Goal: Task Accomplishment & Management: Use online tool/utility

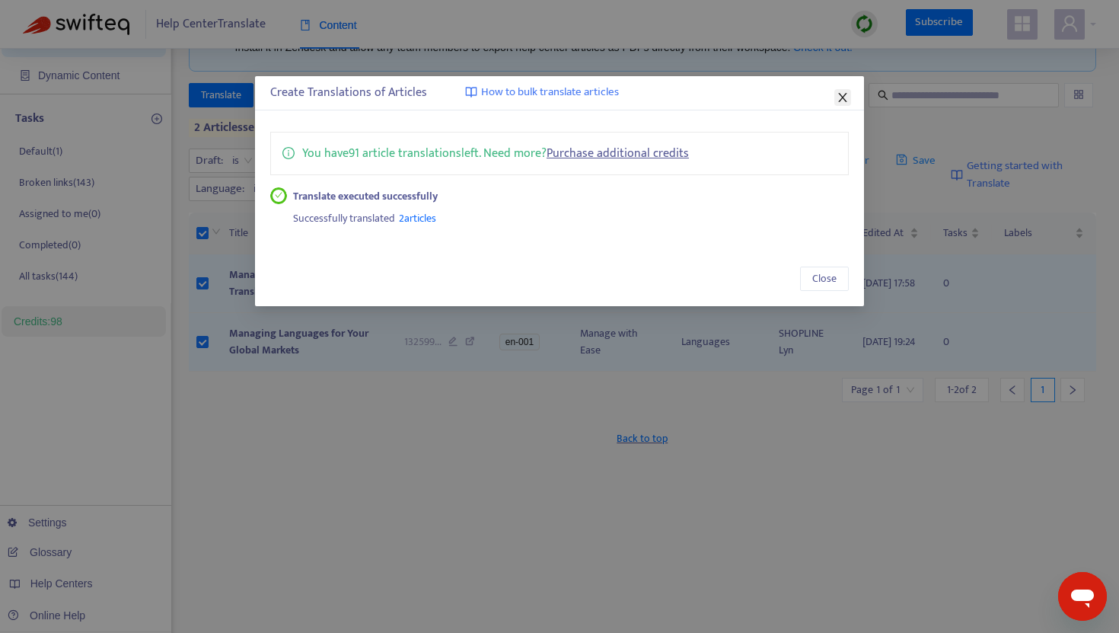
click at [843, 95] on icon "close" at bounding box center [842, 97] width 12 height 12
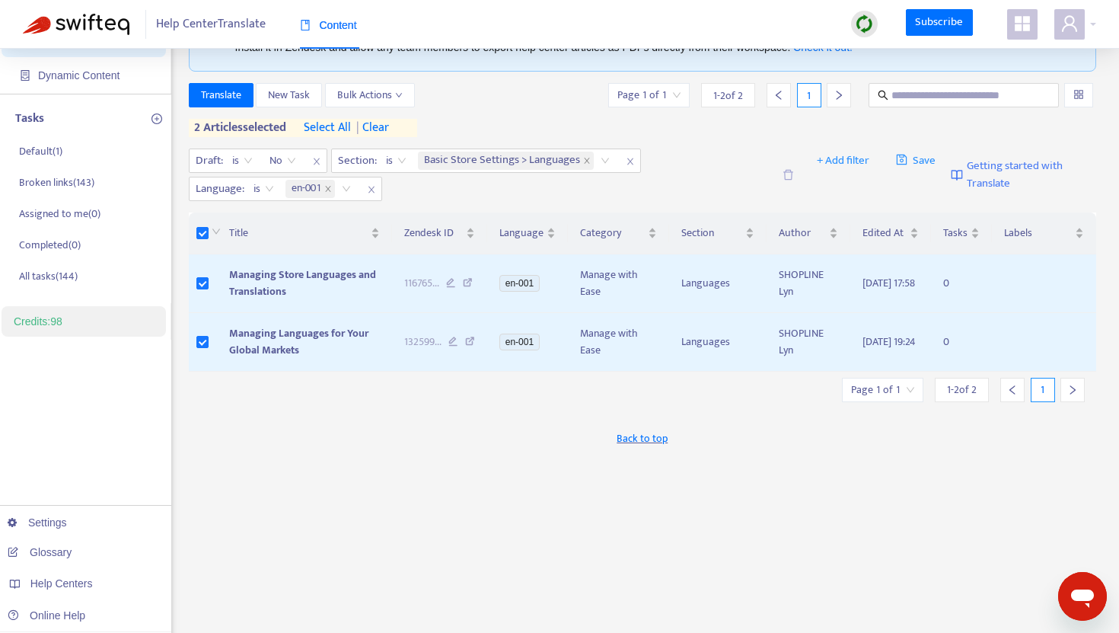
click at [389, 127] on span "| clear" at bounding box center [370, 128] width 38 height 18
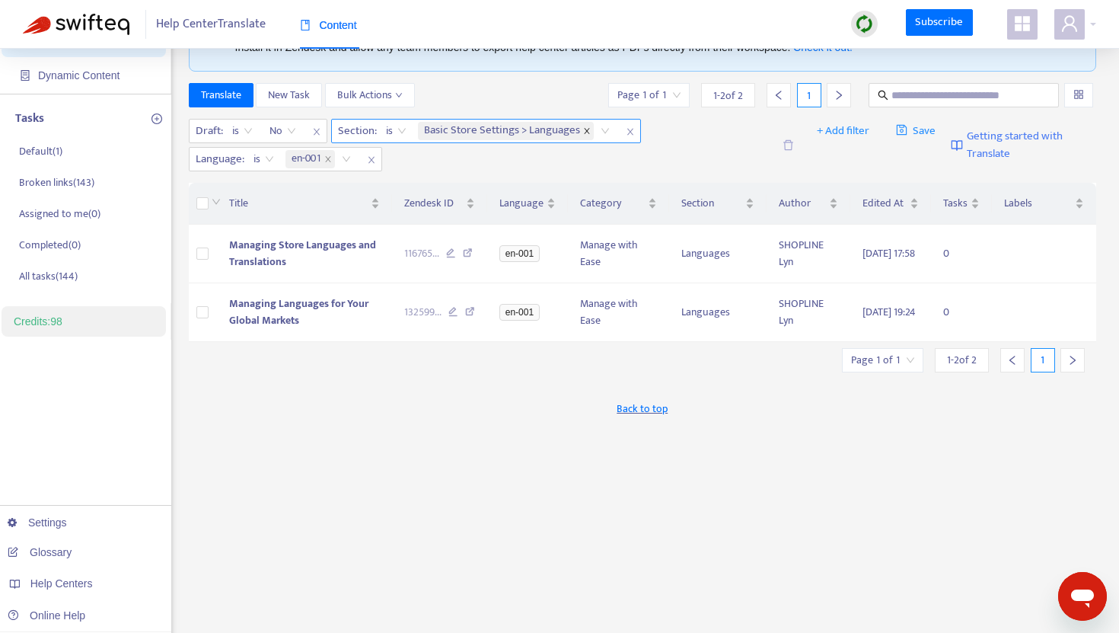
click at [588, 131] on icon "close" at bounding box center [587, 131] width 8 height 8
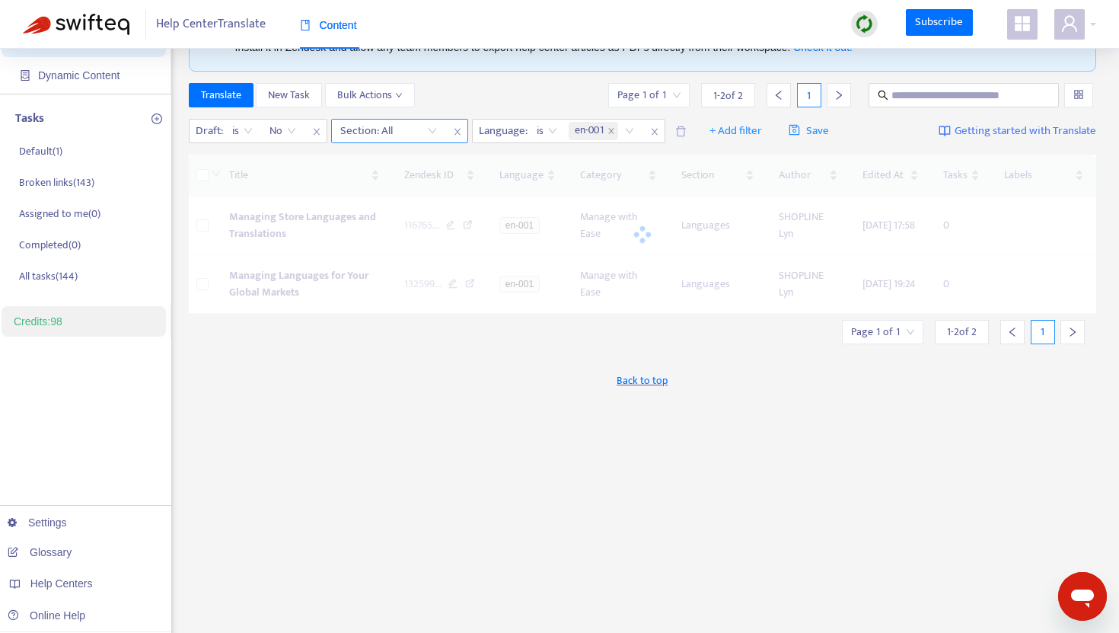
click at [400, 132] on div at bounding box center [381, 131] width 92 height 18
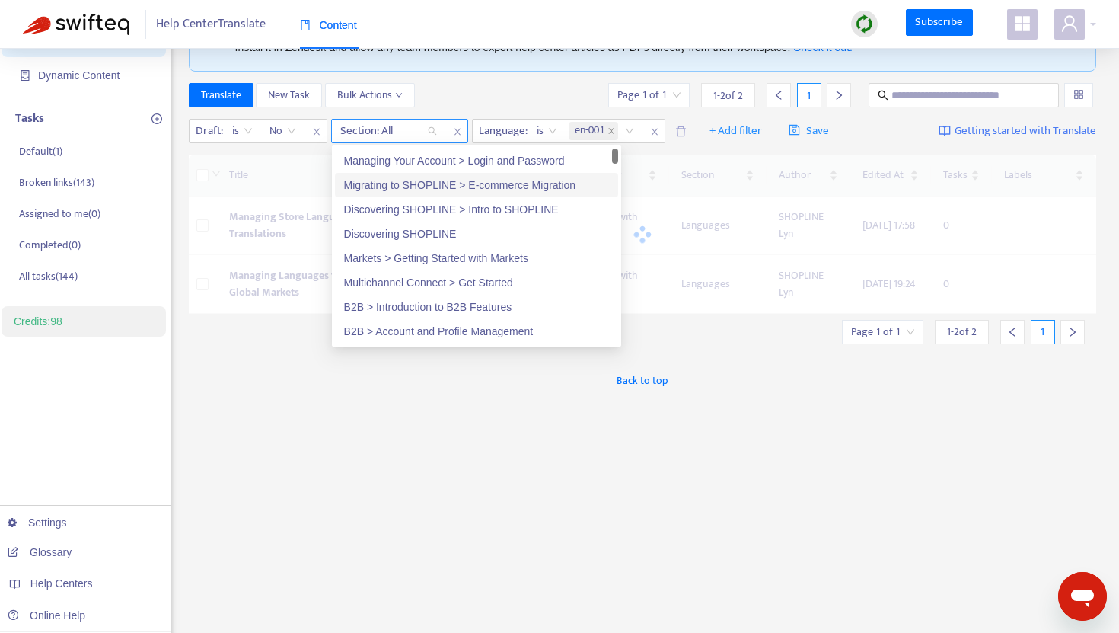
paste input "**********"
type input "**********"
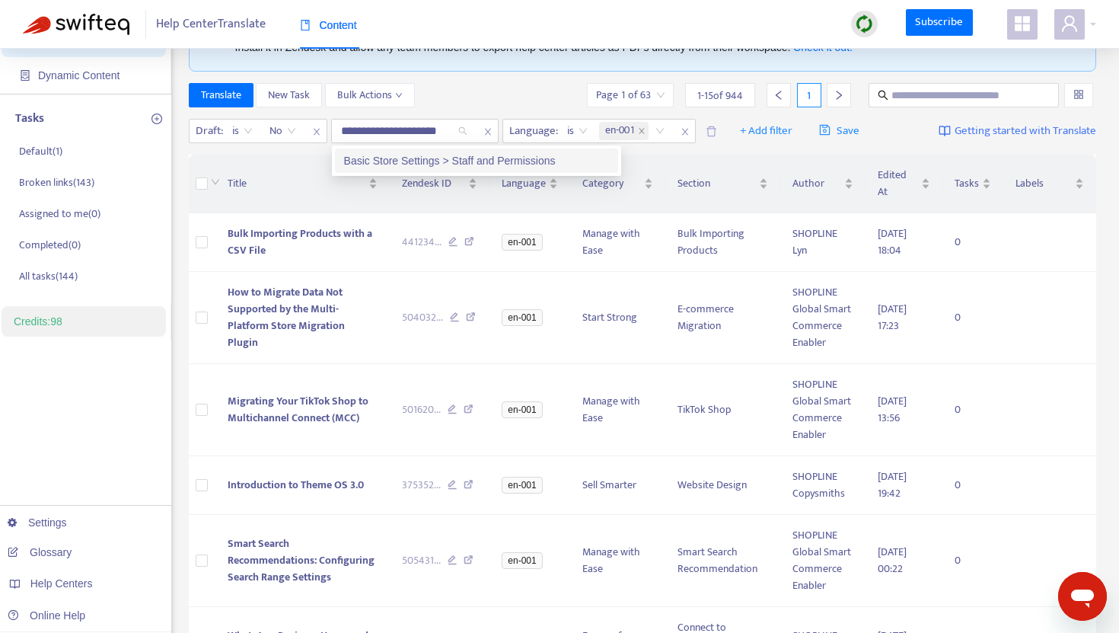
click at [394, 162] on div "Basic Store Settings > Staff and Permissions" at bounding box center [476, 160] width 265 height 17
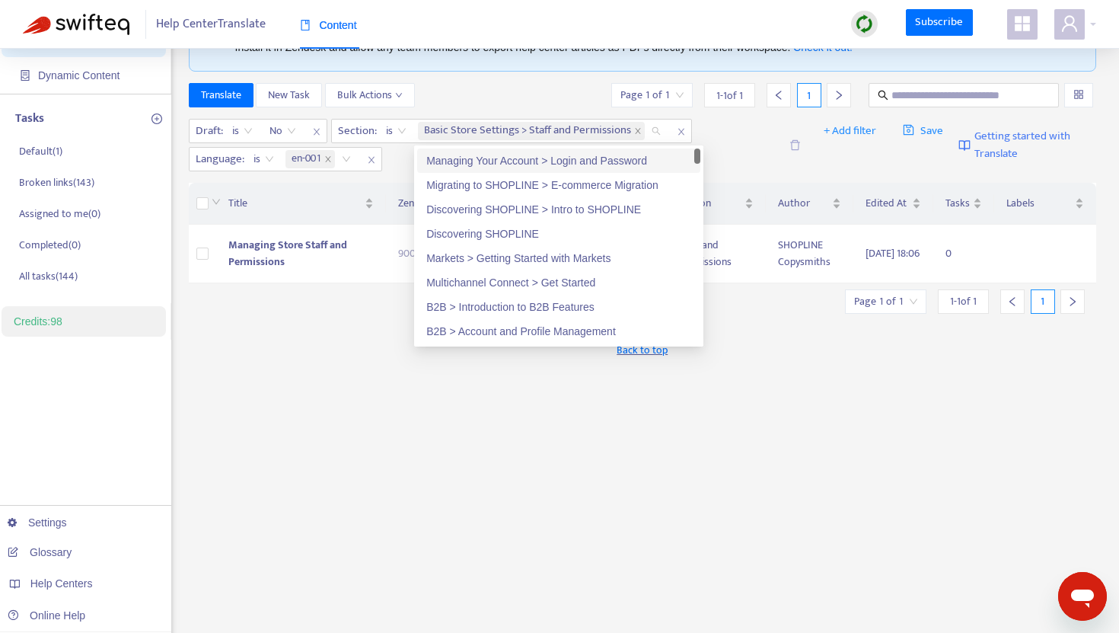
click at [456, 88] on div "Translate New Task Bulk Actions Page 1 of 1 1 - 1 of 1 1" at bounding box center [643, 95] width 908 height 24
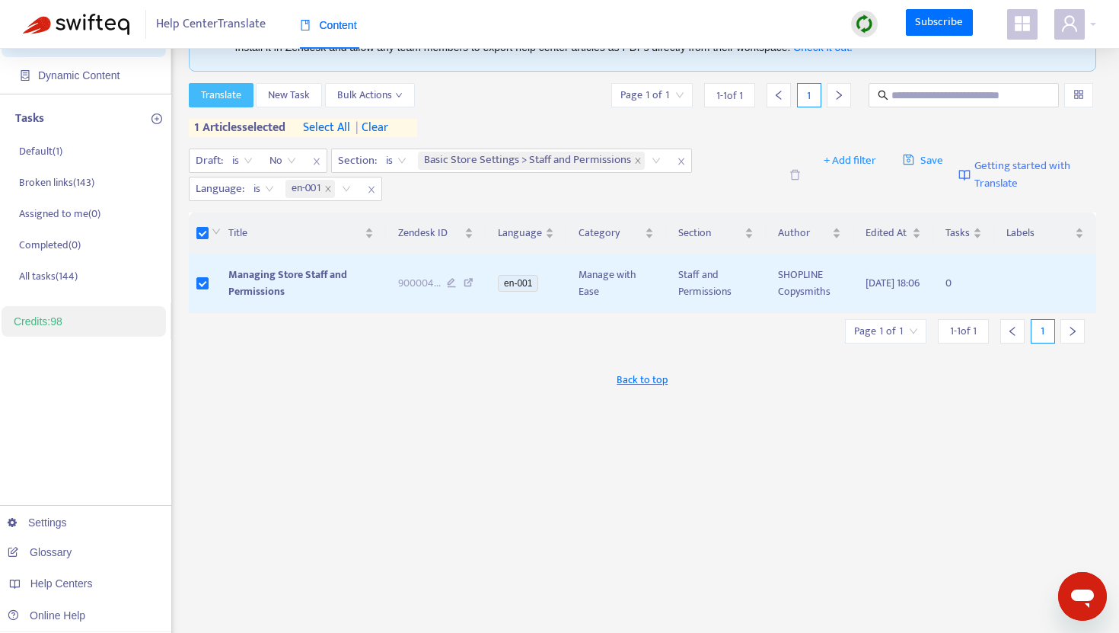
click at [219, 99] on span "Translate" at bounding box center [221, 95] width 40 height 17
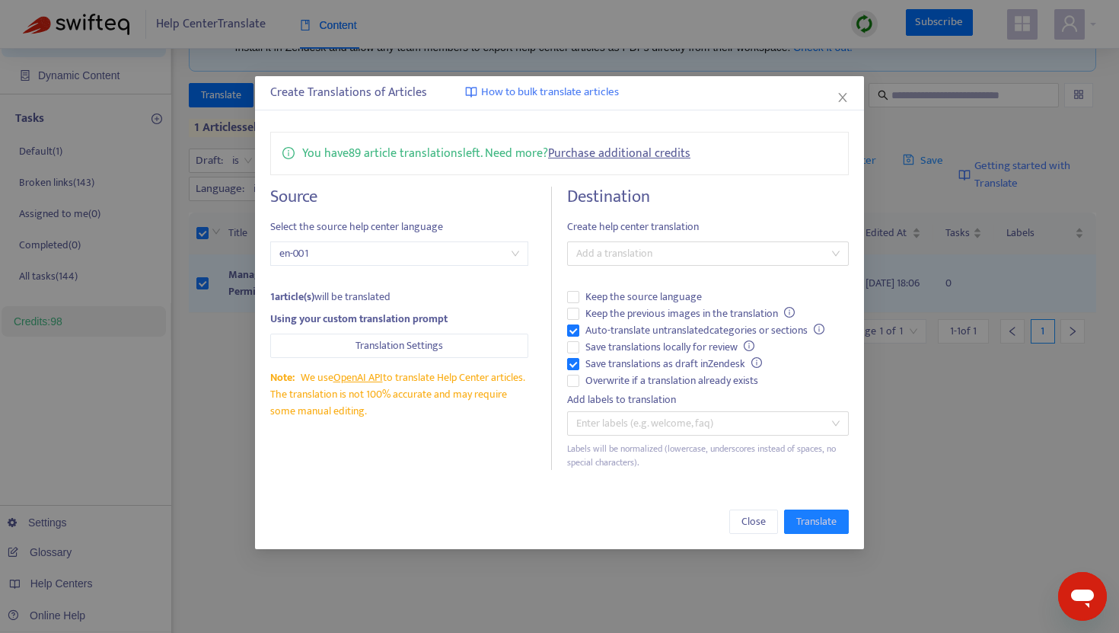
click at [593, 240] on div "Destination Create help center translation Add a translation Keep the source la…" at bounding box center [708, 327] width 282 height 283
click at [605, 253] on div at bounding box center [700, 253] width 259 height 18
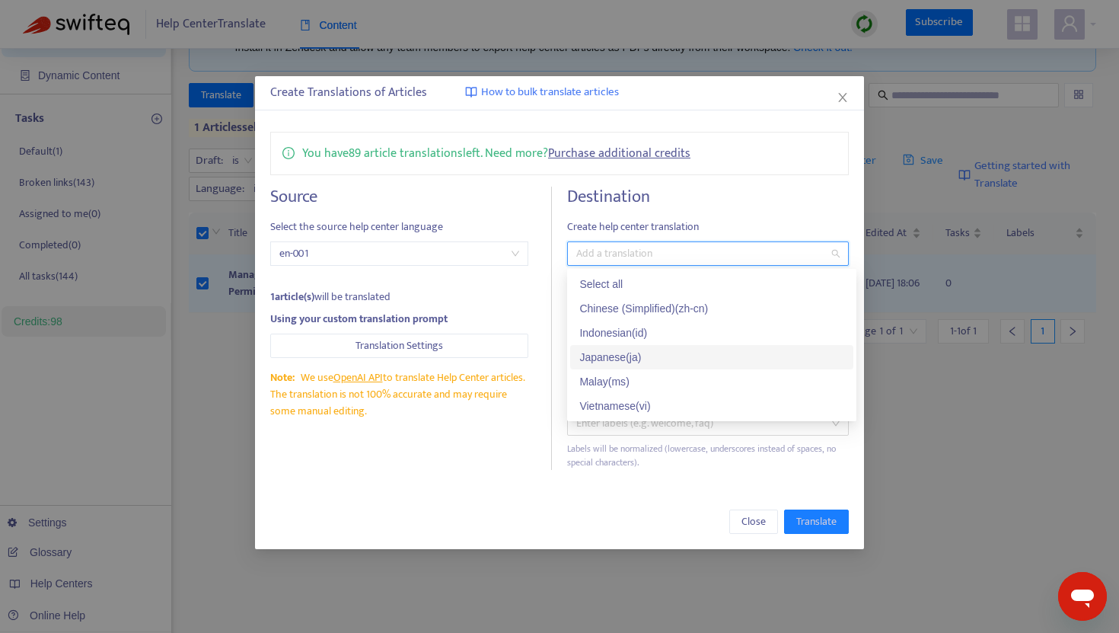
click at [622, 363] on div "Japanese ( ja )" at bounding box center [711, 357] width 265 height 17
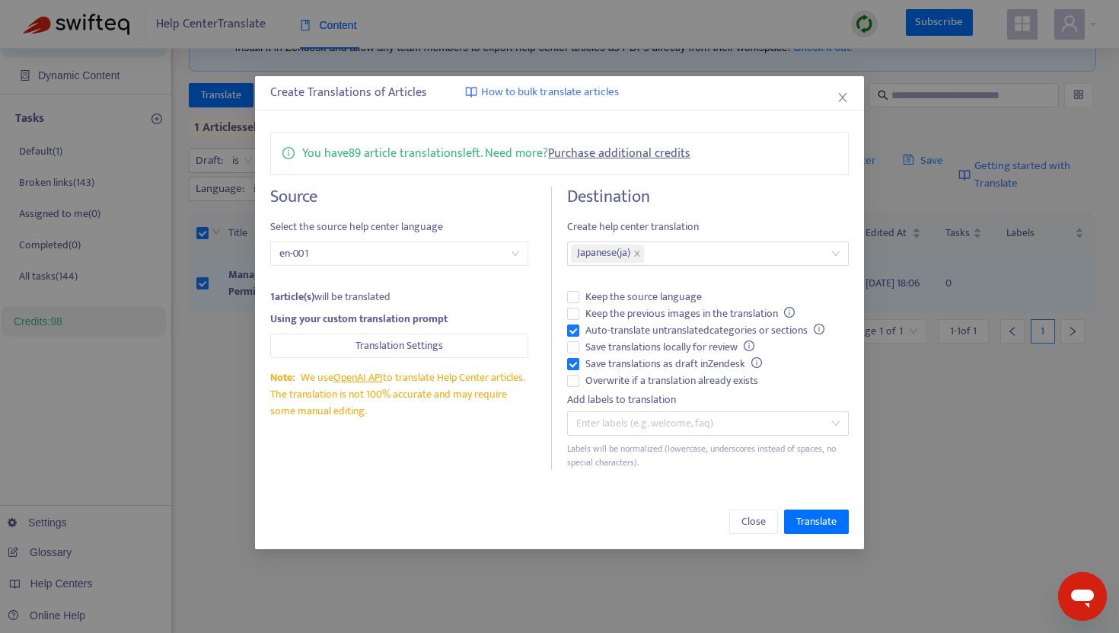
click at [717, 180] on div "You have 89 article translations left. Need more? Purchase additional credits S…" at bounding box center [559, 300] width 609 height 368
click at [817, 520] on span "Translate" at bounding box center [816, 521] width 40 height 17
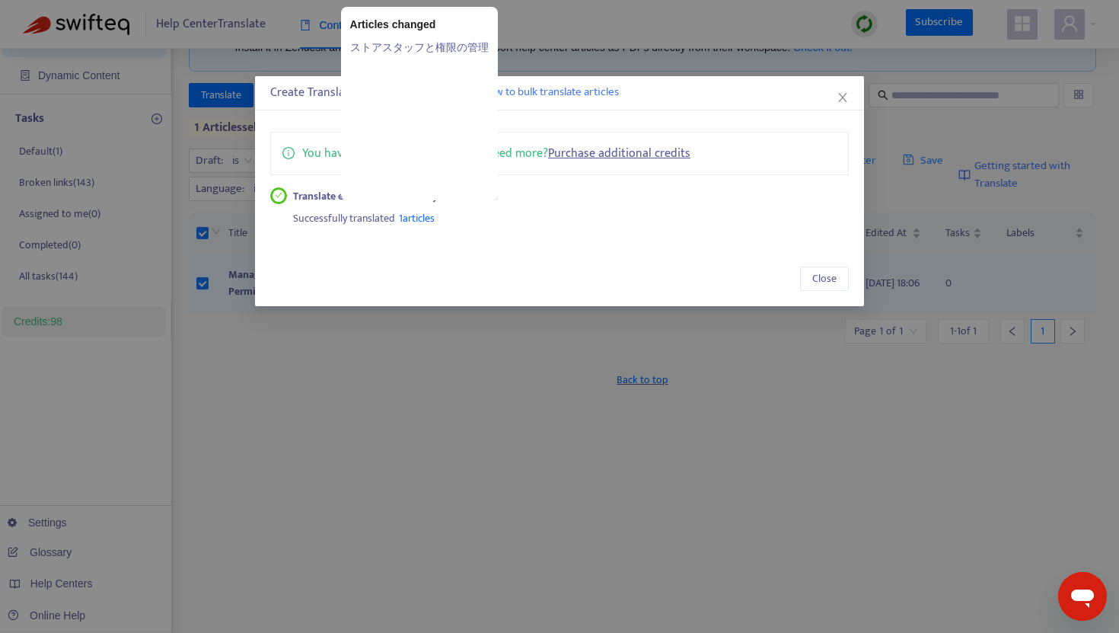
click at [425, 216] on span "1 articles" at bounding box center [417, 218] width 36 height 18
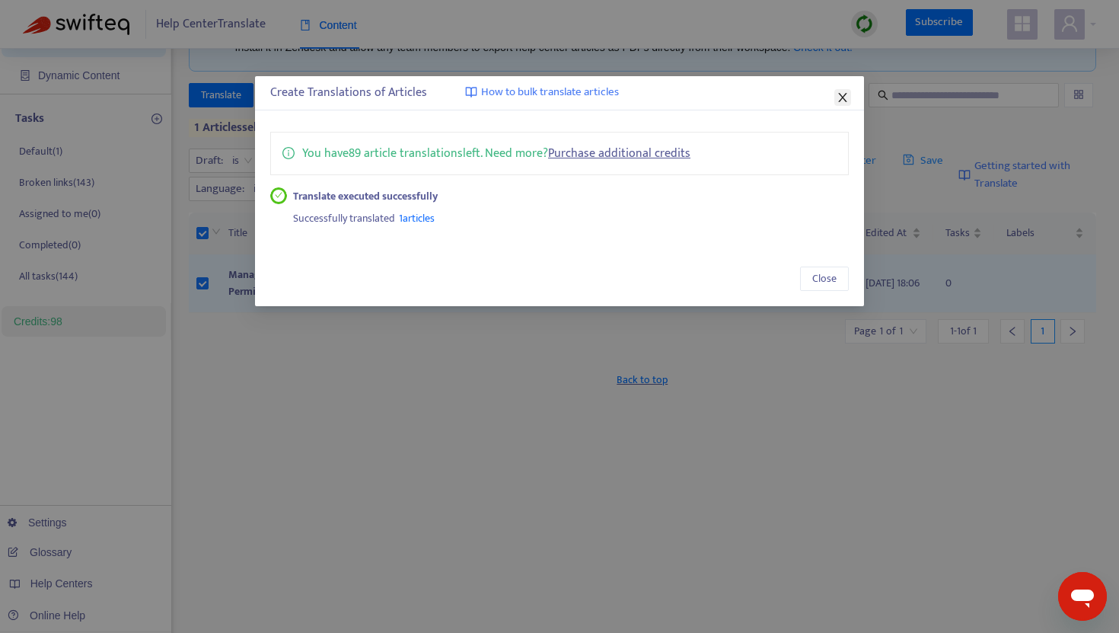
click at [845, 95] on icon "close" at bounding box center [842, 97] width 12 height 12
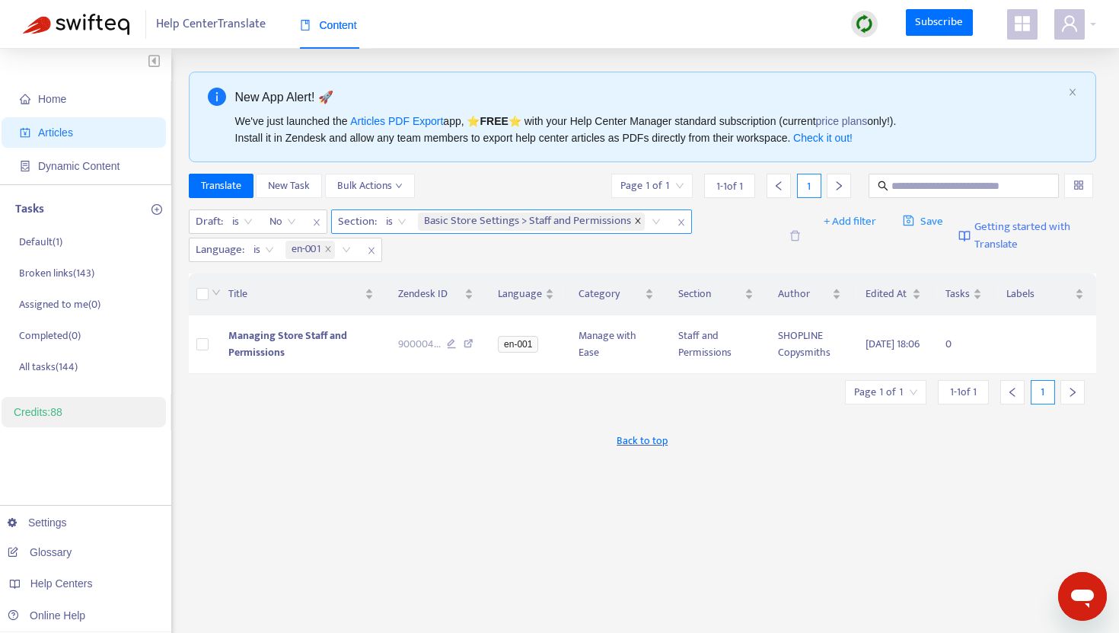
click at [636, 221] on icon "close" at bounding box center [638, 221] width 8 height 8
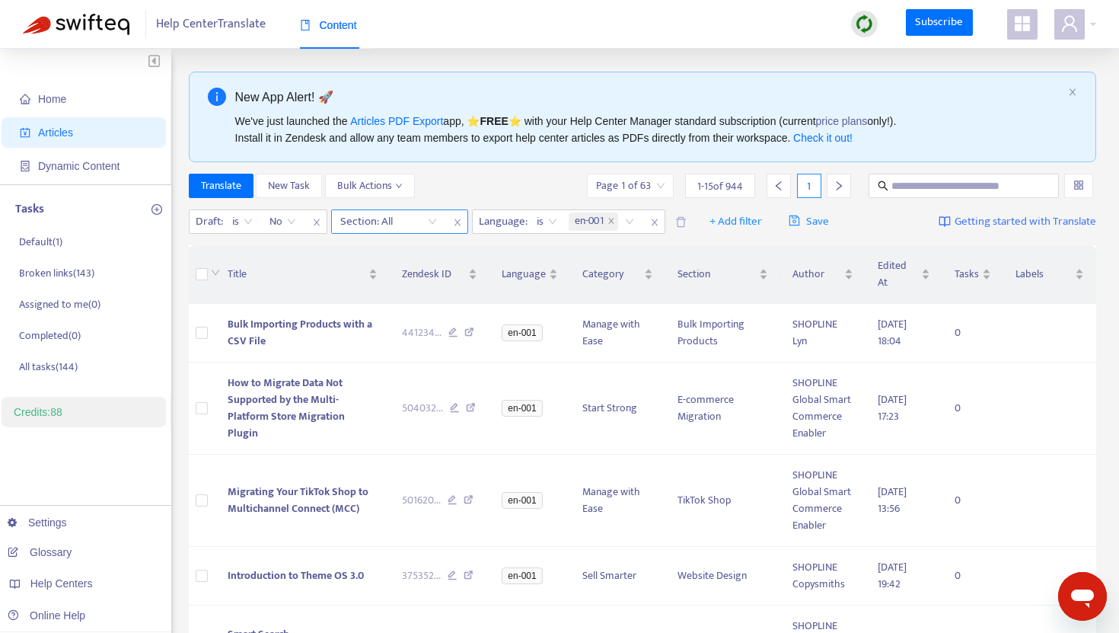
click at [396, 221] on div at bounding box center [381, 221] width 92 height 18
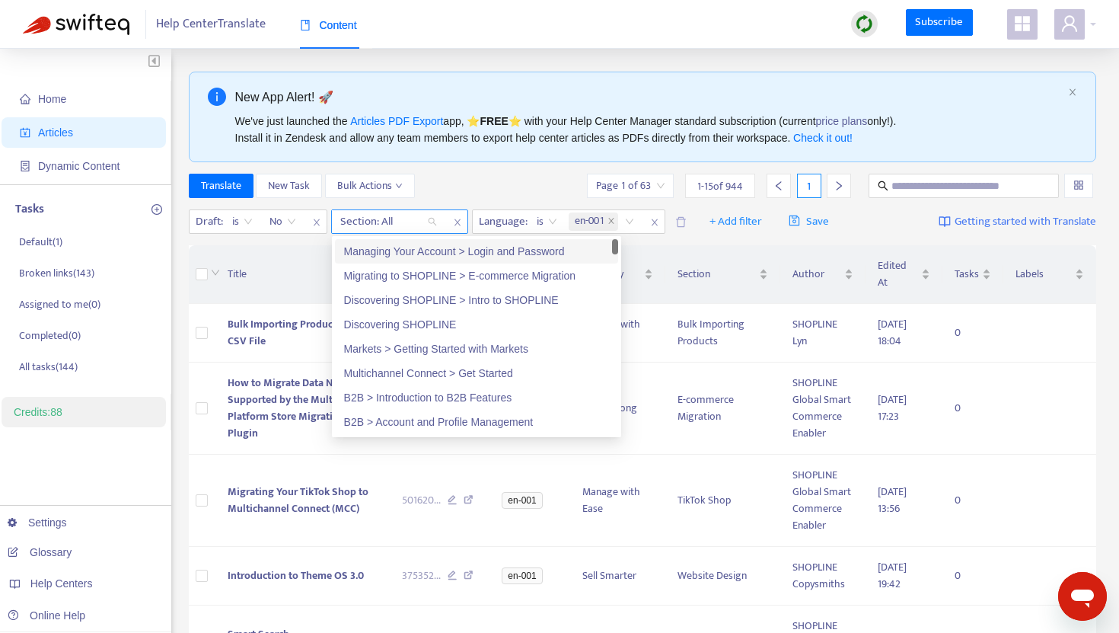
paste input "**********"
type input "**********"
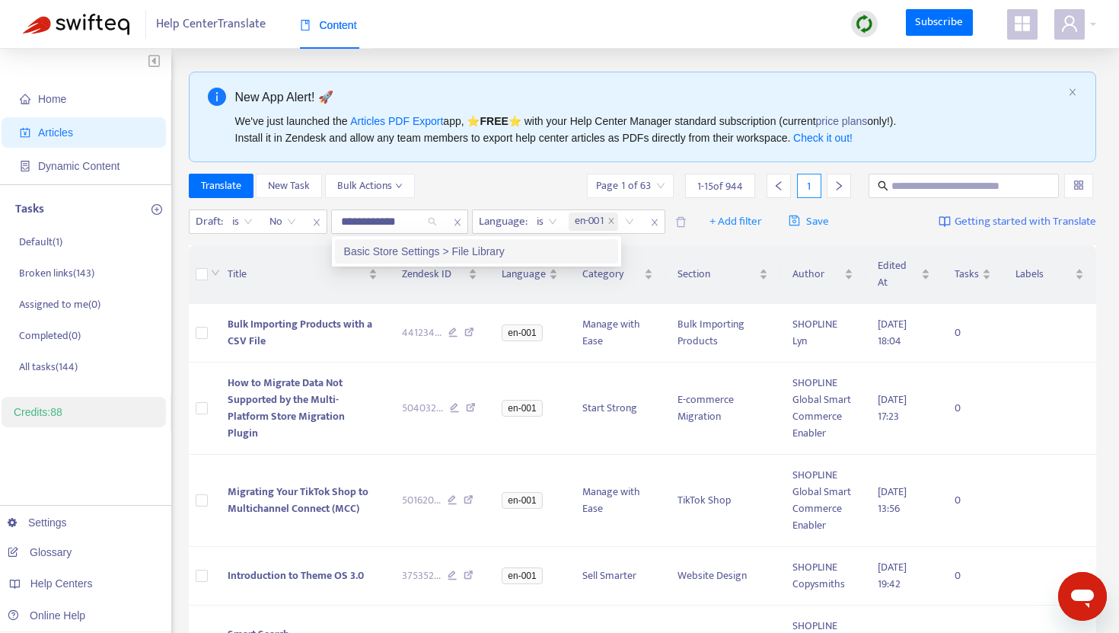
click at [444, 247] on div "Basic Store Settings > File Library" at bounding box center [476, 251] width 265 height 17
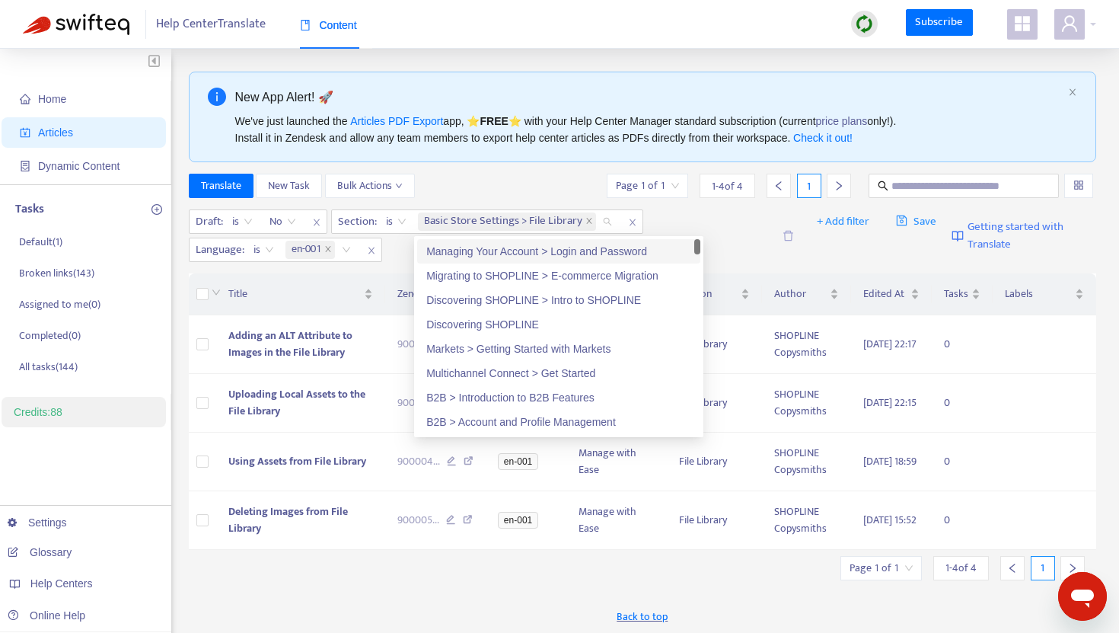
click at [501, 175] on div "Translate New Task Bulk Actions Page 1 of 1 1 - 4 of 4 1" at bounding box center [643, 186] width 908 height 24
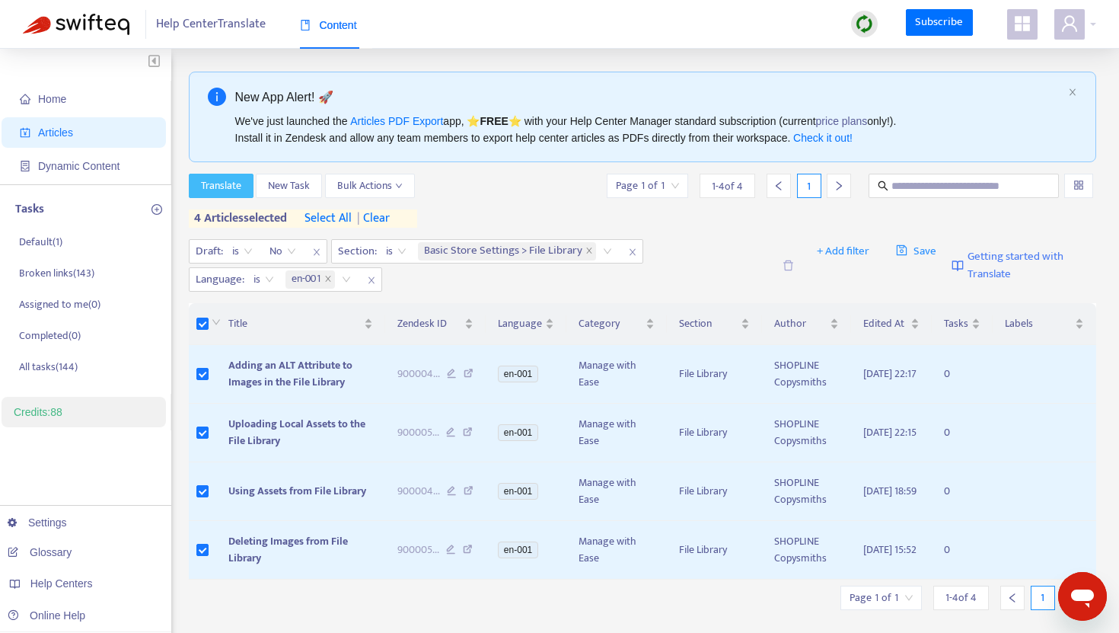
click at [223, 180] on span "Translate" at bounding box center [221, 185] width 40 height 17
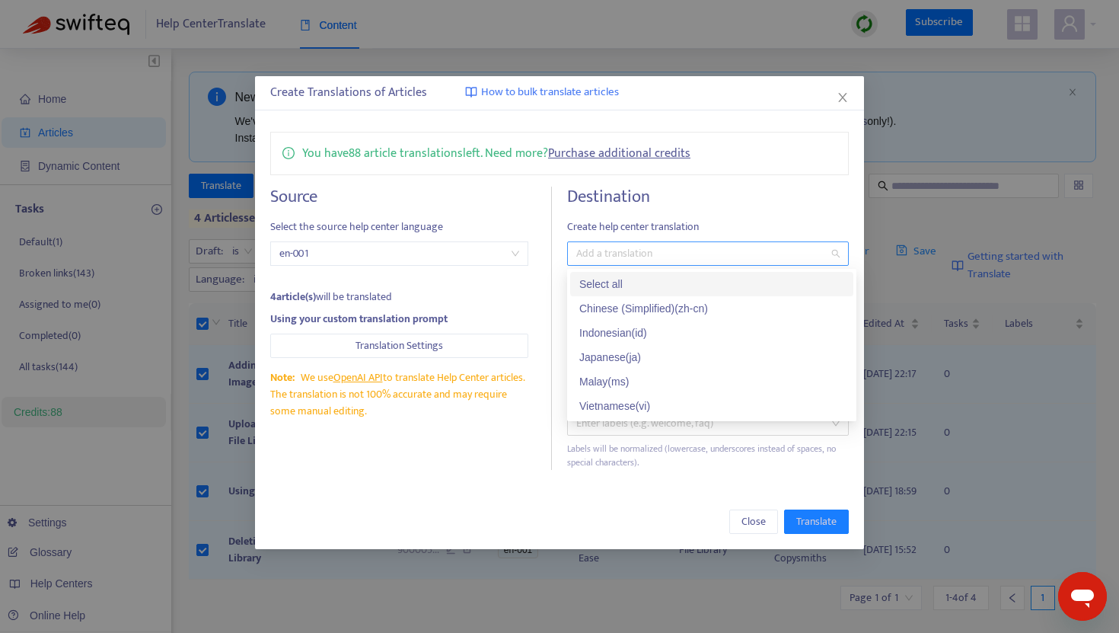
click at [628, 252] on div at bounding box center [700, 253] width 259 height 18
click at [613, 350] on div "Japanese ( ja )" at bounding box center [711, 357] width 265 height 17
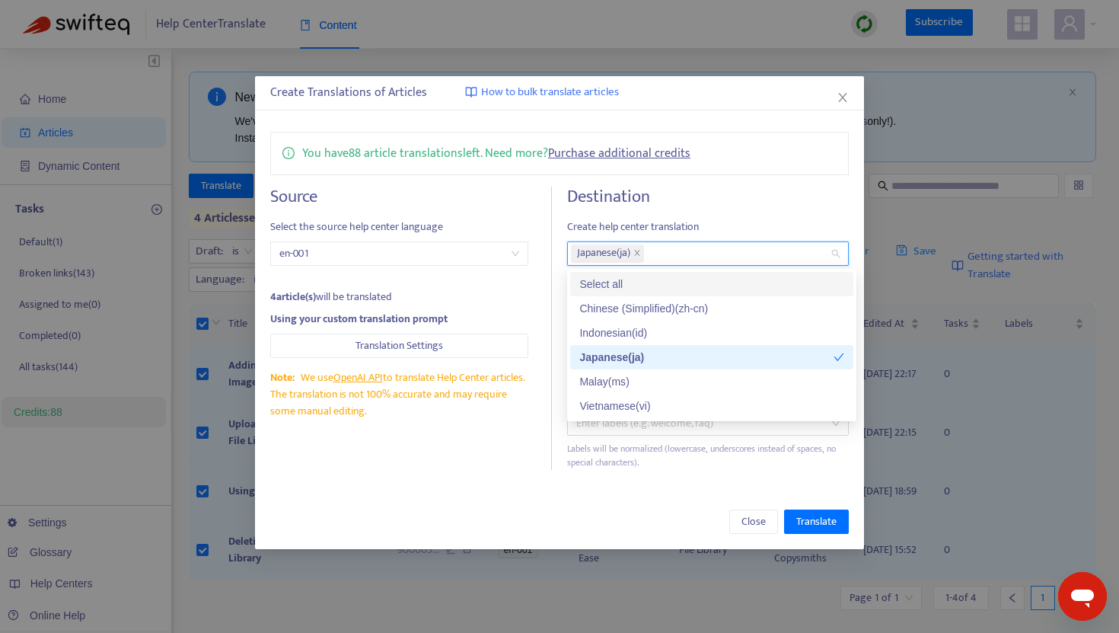
click at [754, 177] on div "You have 88 article translations left. Need more? Purchase additional credits S…" at bounding box center [559, 300] width 609 height 368
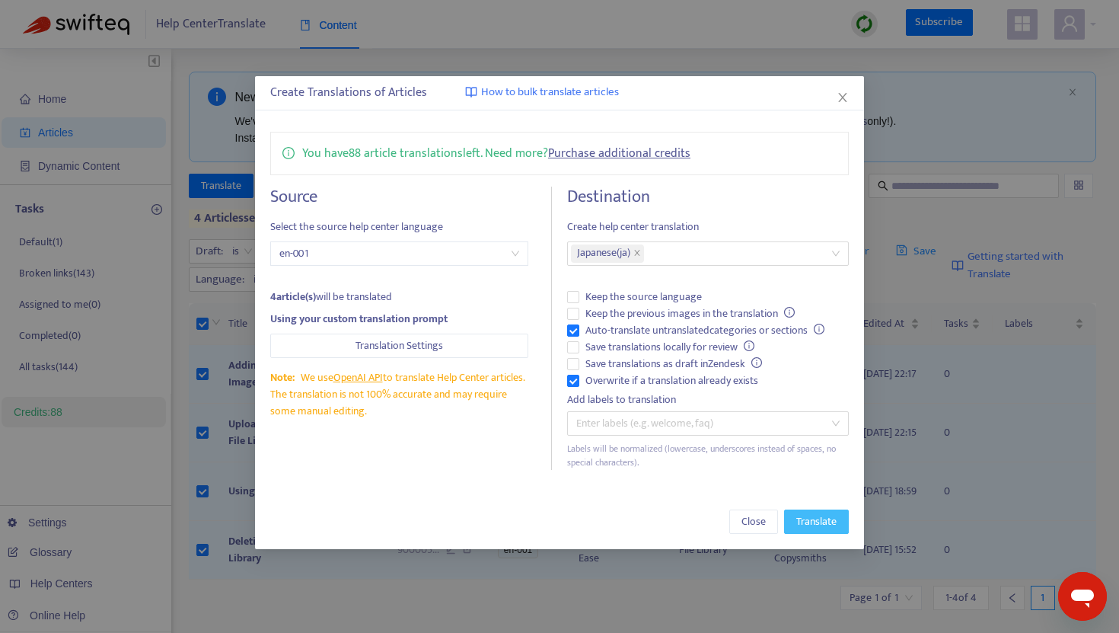
click at [817, 518] on span "Translate" at bounding box center [816, 521] width 40 height 17
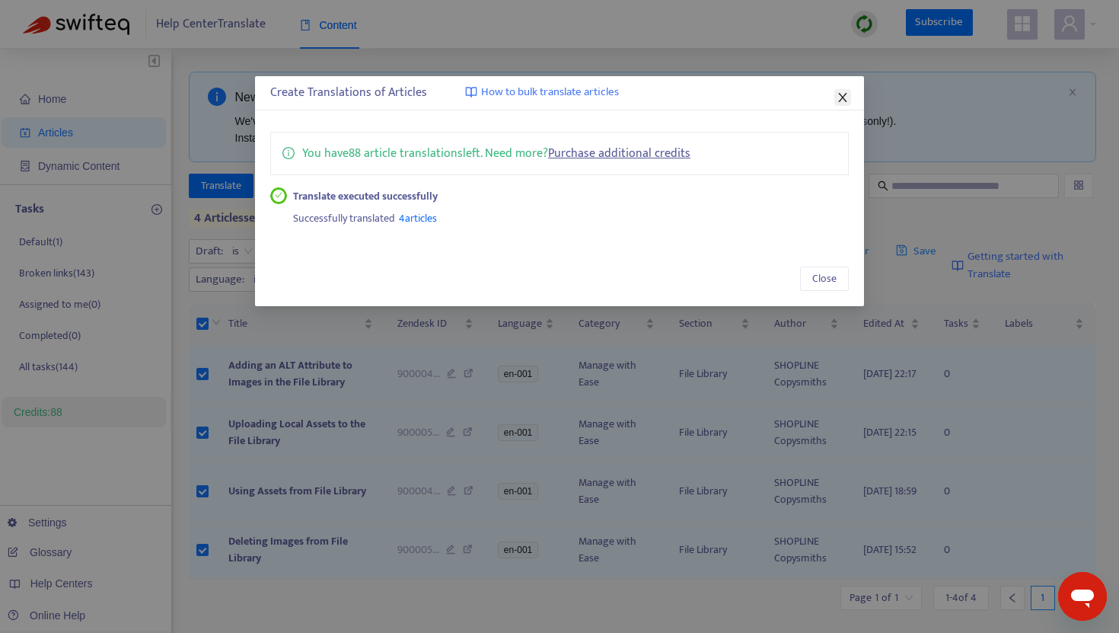
click at [843, 96] on icon "close" at bounding box center [842, 97] width 8 height 9
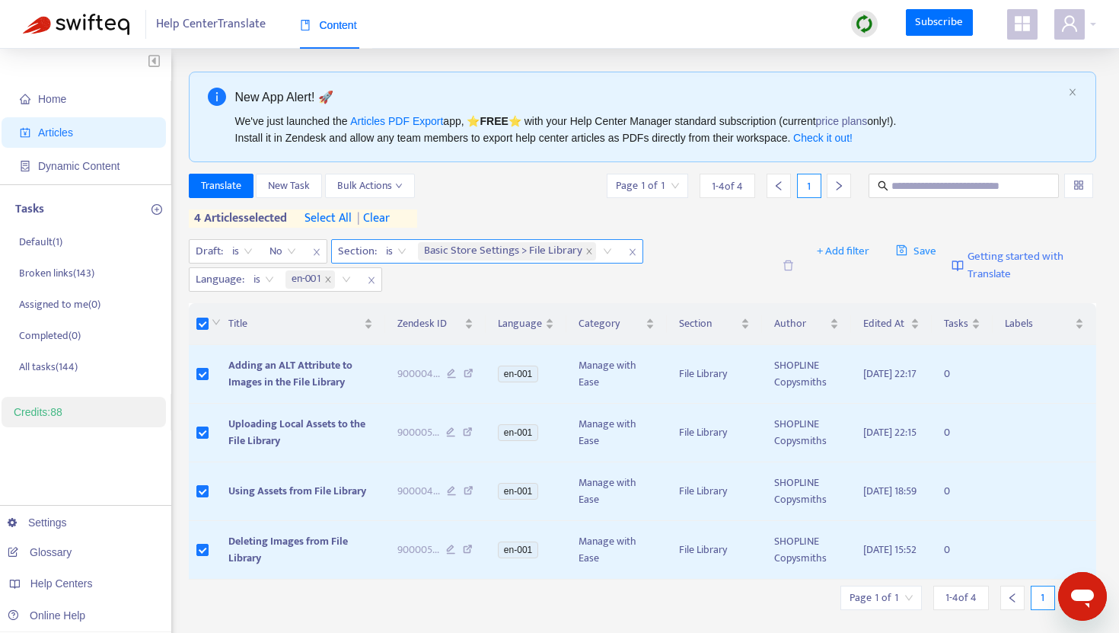
click at [628, 252] on icon "close" at bounding box center [632, 251] width 9 height 9
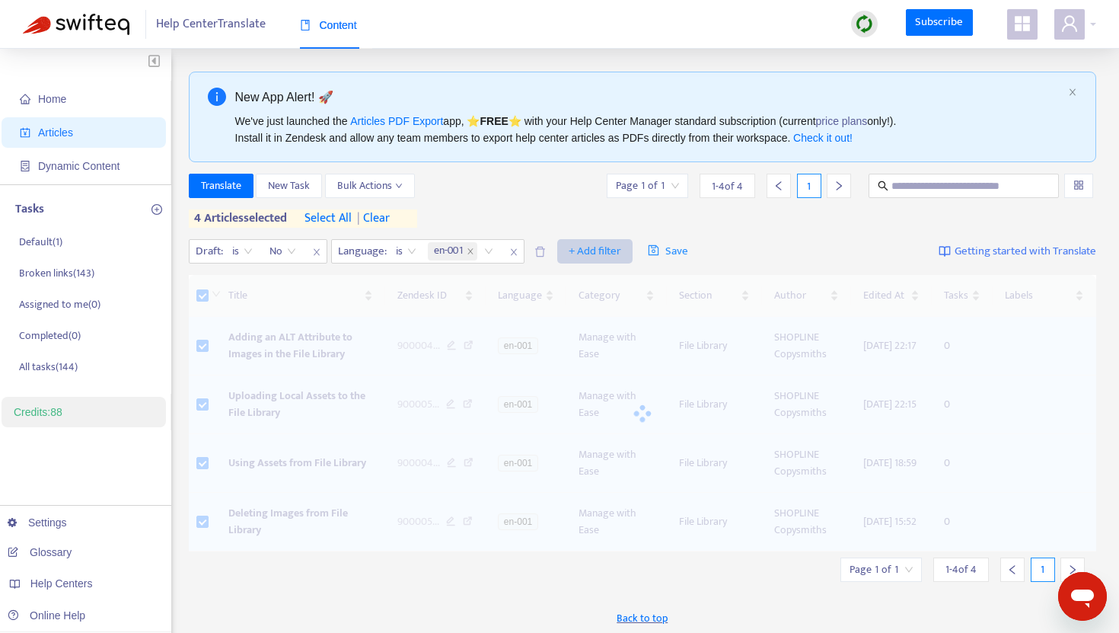
click at [604, 257] on span "+ Add filter" at bounding box center [595, 251] width 53 height 18
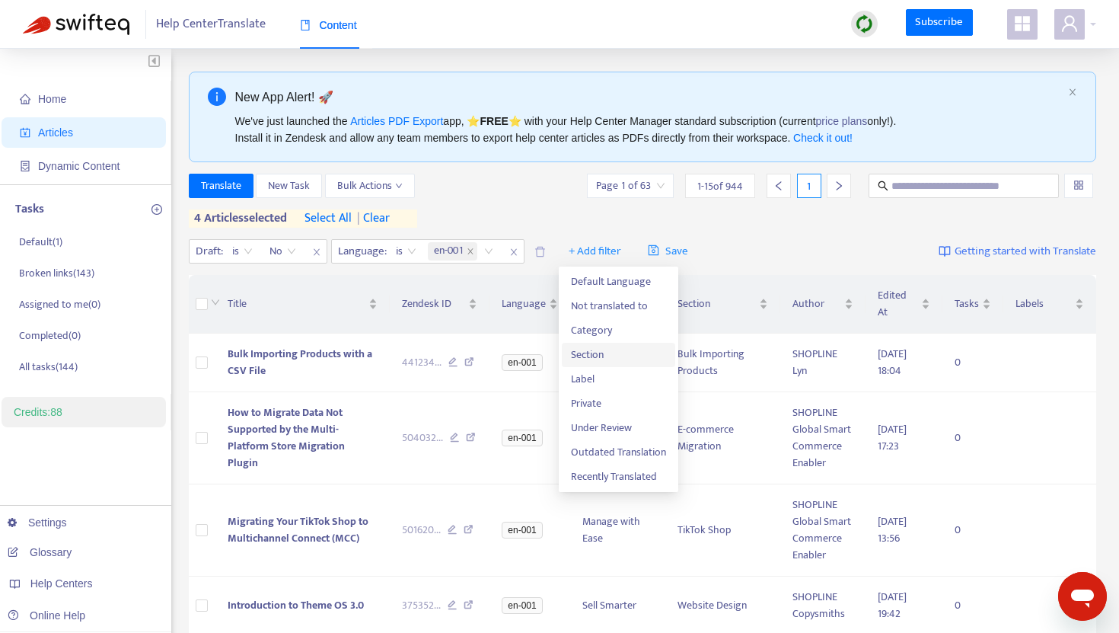
click at [605, 349] on span "Section" at bounding box center [618, 354] width 95 height 17
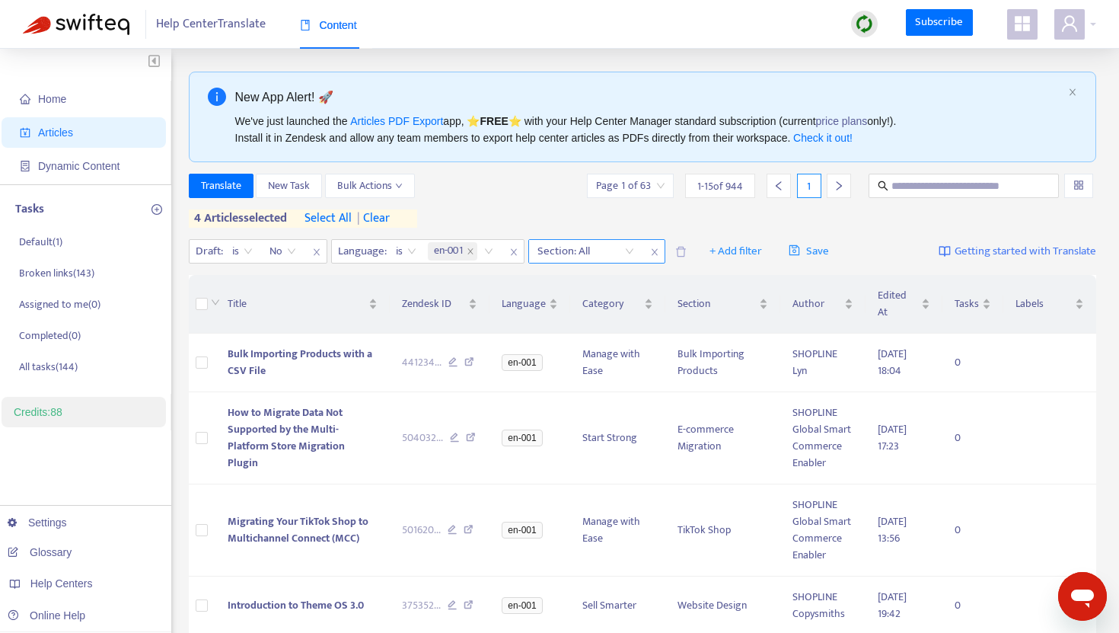
click at [578, 250] on div at bounding box center [578, 251] width 92 height 18
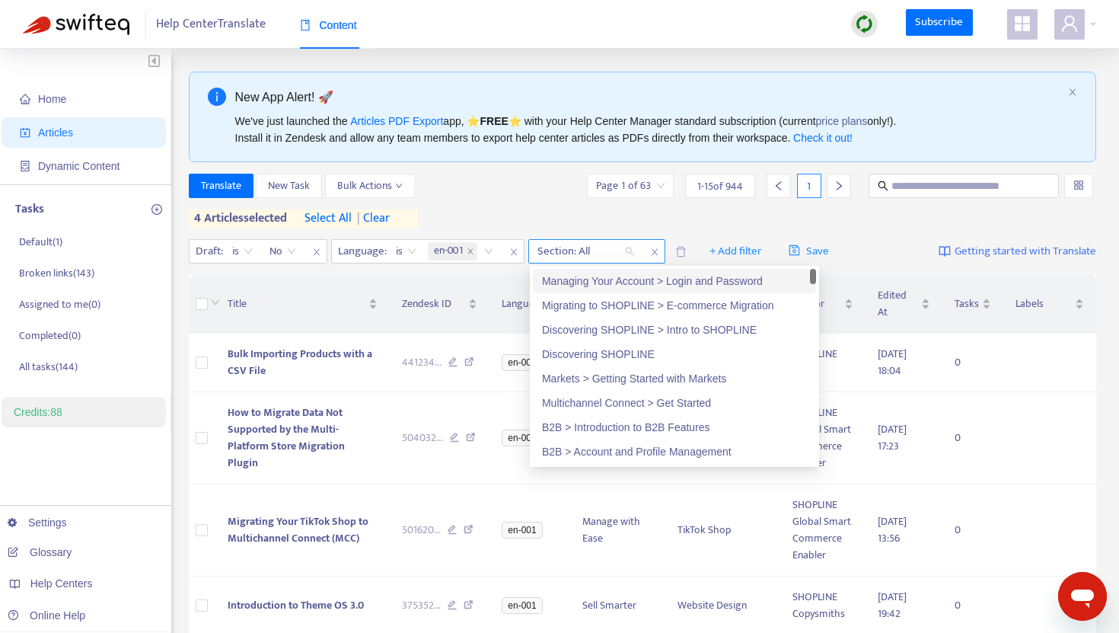
paste input "**********"
type input "**********"
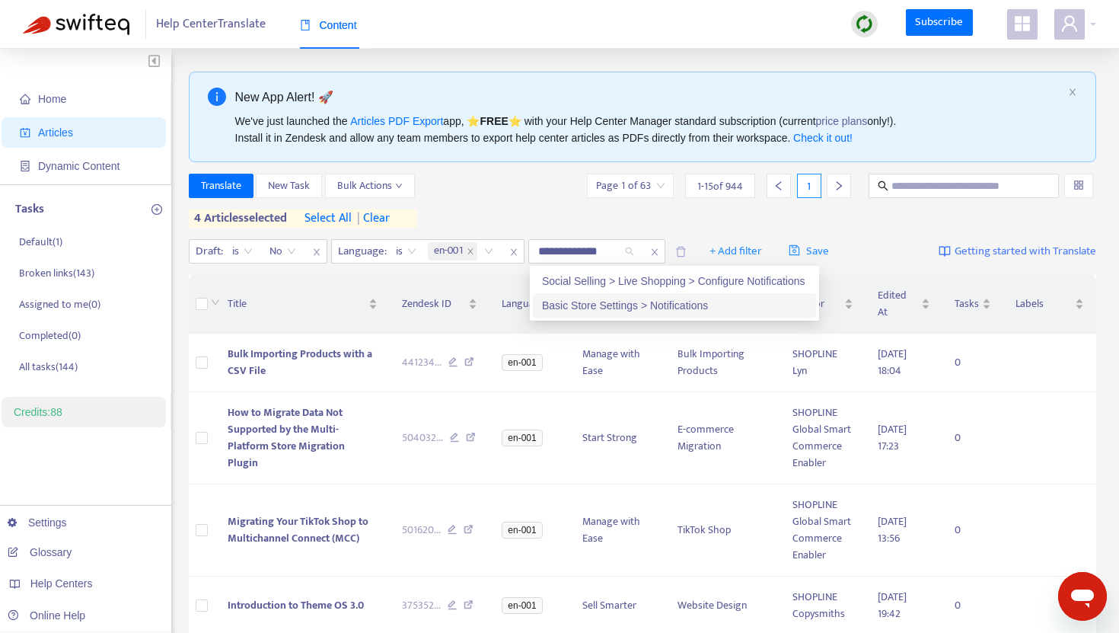
click at [642, 307] on div "Basic Store Settings > Notifications" at bounding box center [674, 305] width 265 height 17
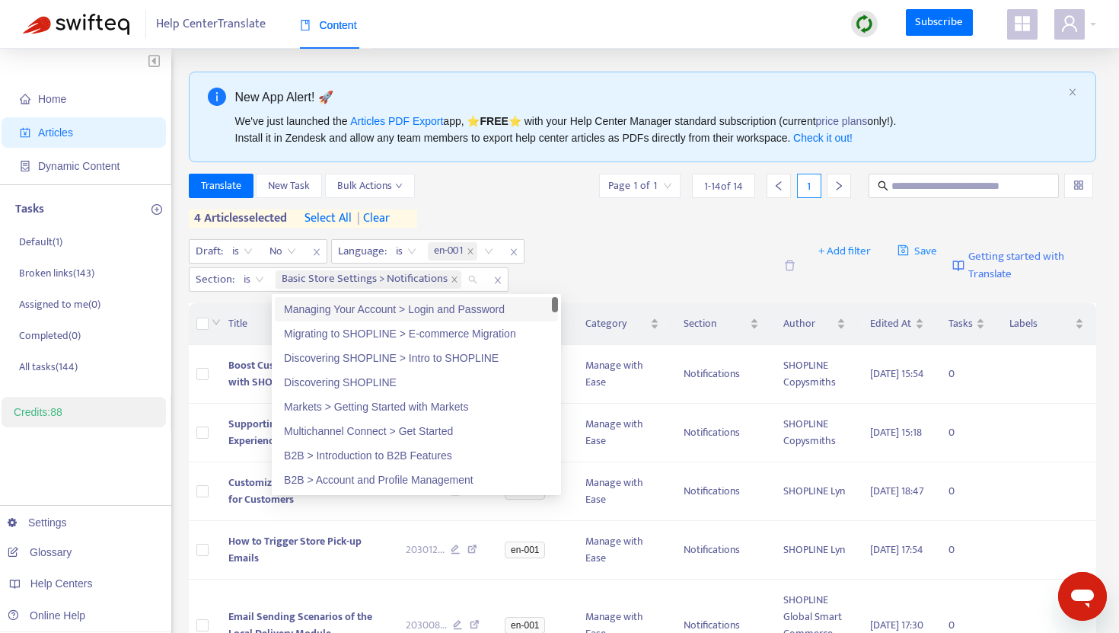
click at [495, 180] on div "Translate New Task Bulk Actions Page 1 of 1 1 - 14 of 14 1" at bounding box center [643, 186] width 908 height 24
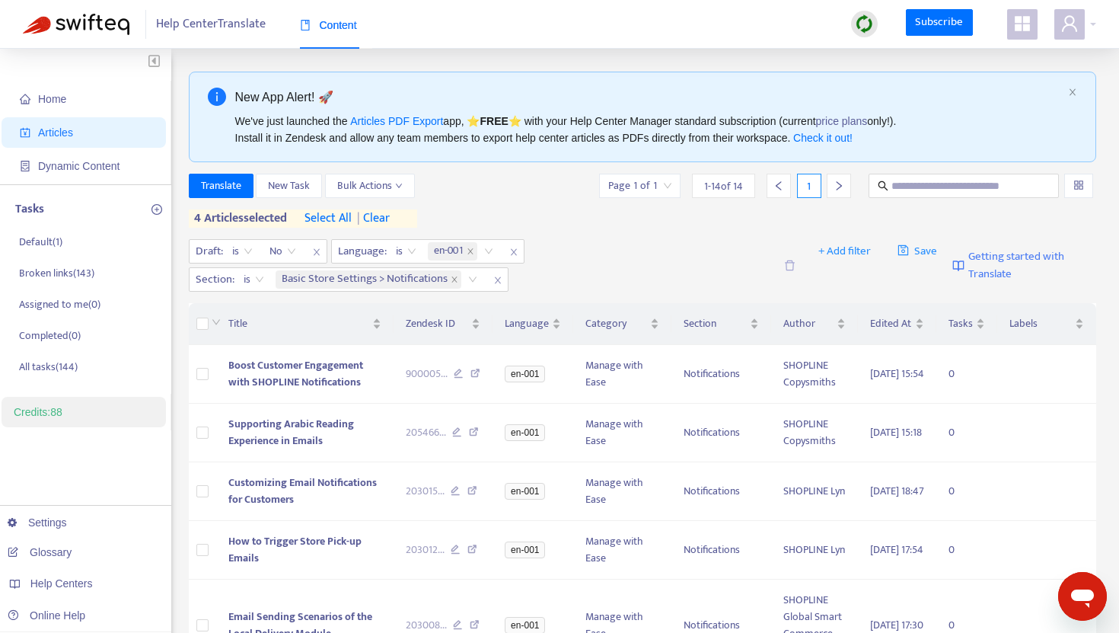
click at [383, 215] on span "| clear" at bounding box center [371, 218] width 38 height 18
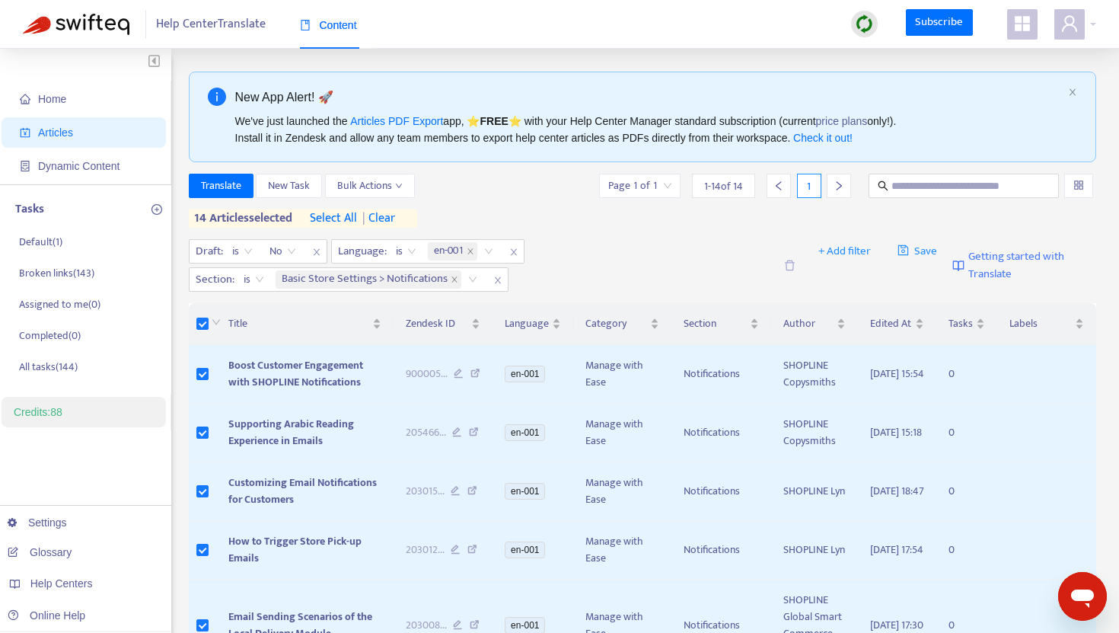
click at [344, 217] on span "select all" at bounding box center [333, 218] width 47 height 18
click at [244, 191] on button "Translate" at bounding box center [221, 186] width 65 height 24
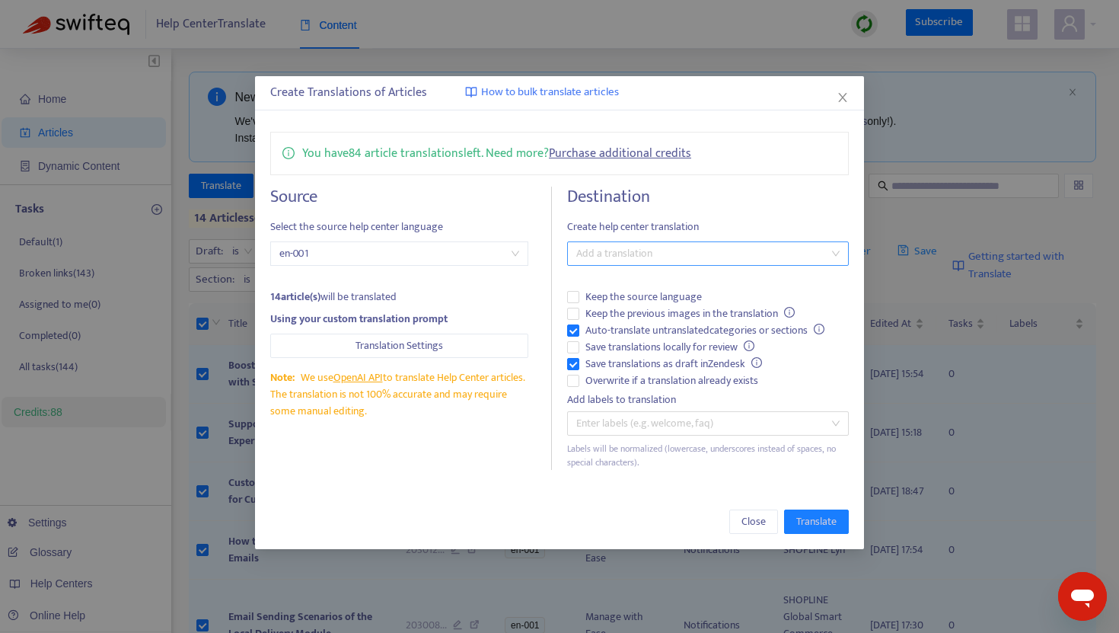
click at [611, 258] on div at bounding box center [700, 253] width 259 height 18
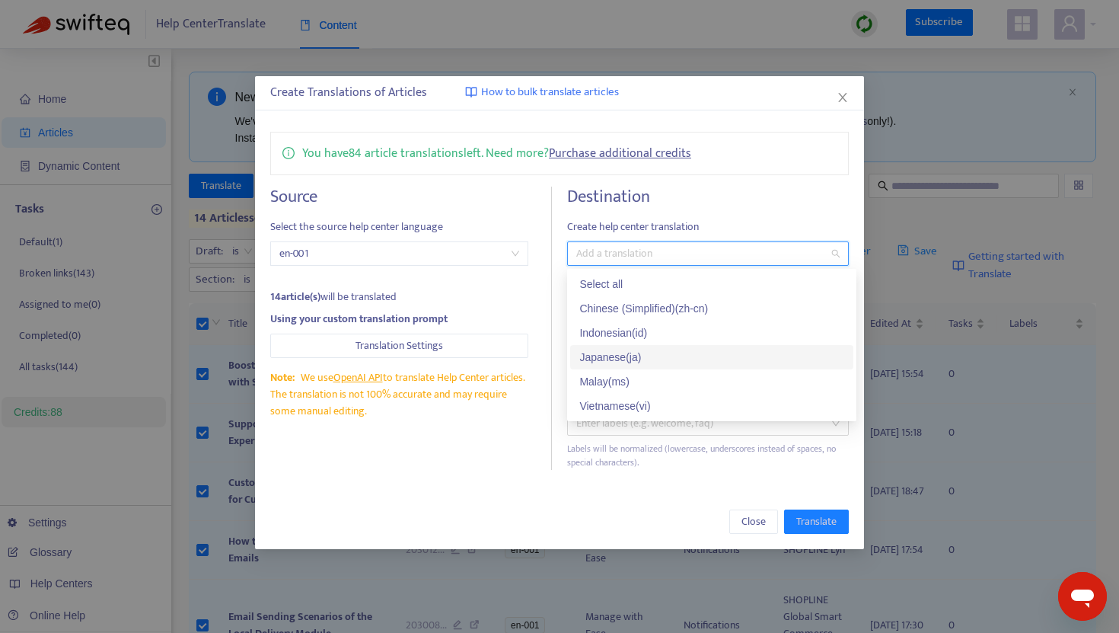
click at [610, 346] on div "Japanese ( ja )" at bounding box center [711, 357] width 283 height 24
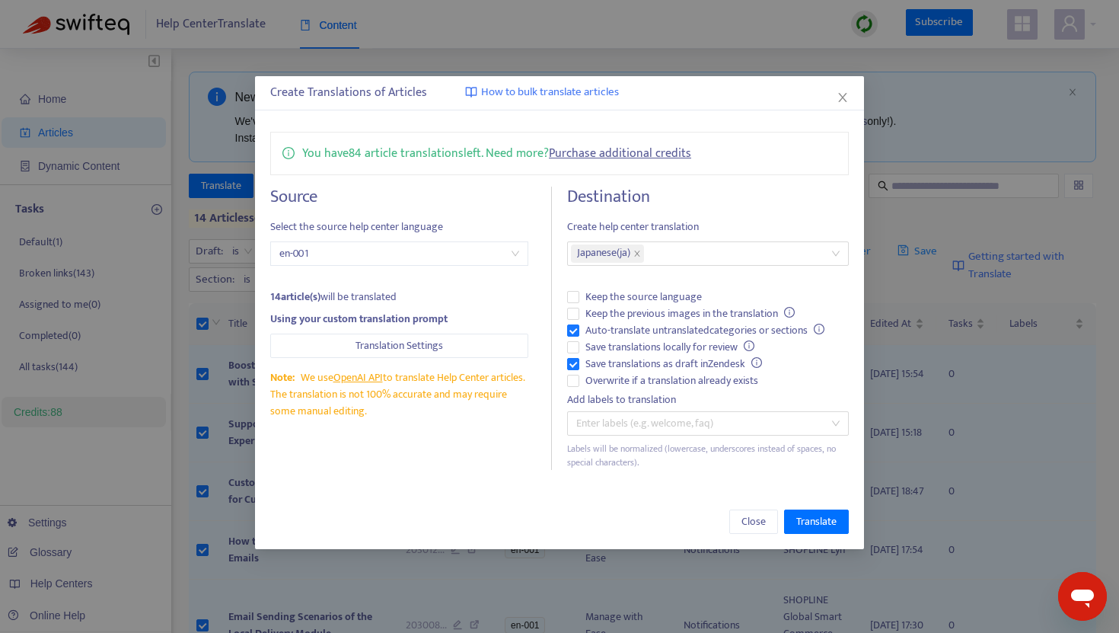
click at [679, 211] on div "Destination Create help center translation Japanese ( ja ) Keep the source lang…" at bounding box center [708, 327] width 282 height 283
click at [816, 527] on span "Translate" at bounding box center [816, 521] width 40 height 17
